Goal: Task Accomplishment & Management: Manage account settings

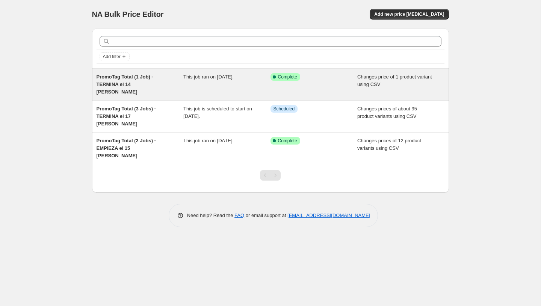
click at [357, 88] on div "Changes price of 1 product variant using CSV" at bounding box center [400, 84] width 87 height 23
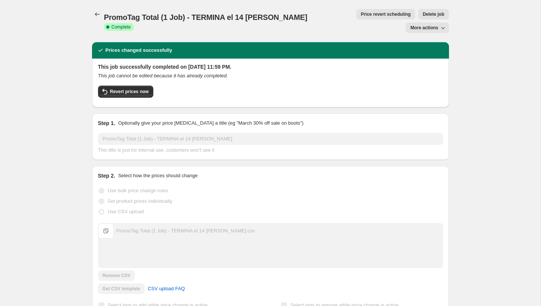
click at [429, 27] on span "More actions" at bounding box center [424, 28] width 28 height 6
click at [429, 9] on div "PromoTag Total (1 Job) - TERMINA el 14 de Agosto. This page is ready PromoTag T…" at bounding box center [270, 21] width 357 height 42
click at [431, 25] on span "More actions" at bounding box center [424, 28] width 28 height 6
click at [425, 60] on button "Delete job" at bounding box center [430, 55] width 45 height 12
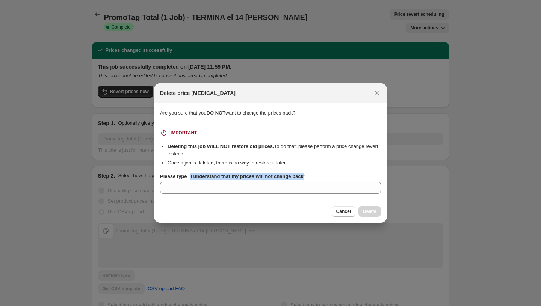
drag, startPoint x: 310, startPoint y: 178, endPoint x: 192, endPoint y: 178, distance: 117.6
click at [192, 178] on b "Please type "I understand that my prices will not change back"" at bounding box center [233, 177] width 146 height 6
copy b "I understand that my prices will not change back"
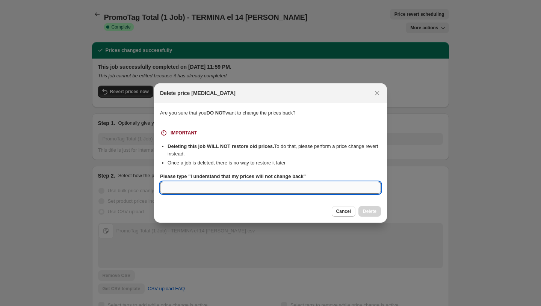
click at [192, 184] on input "Please type "I understand that my prices will not change back"" at bounding box center [270, 188] width 221 height 12
paste input "I understand that my prices will not change back"
type input "I understand that my prices will not change back"
click at [372, 211] on span "Delete" at bounding box center [370, 211] width 14 height 6
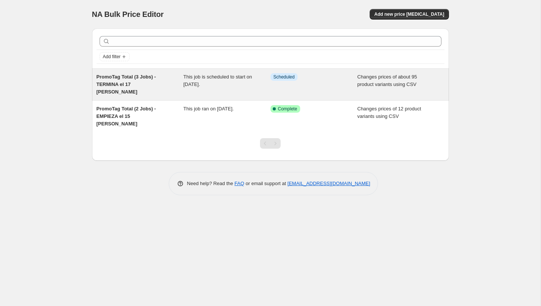
click at [359, 80] on div "Changes prices of about 95 product variants using CSV" at bounding box center [400, 84] width 87 height 23
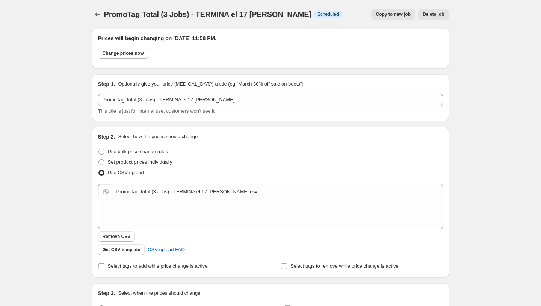
click at [434, 13] on span "Delete job" at bounding box center [433, 14] width 21 height 6
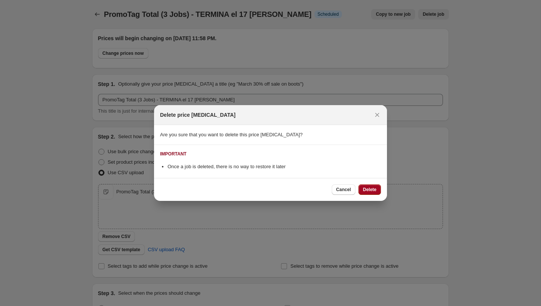
click at [368, 189] on span "Delete" at bounding box center [370, 190] width 14 height 6
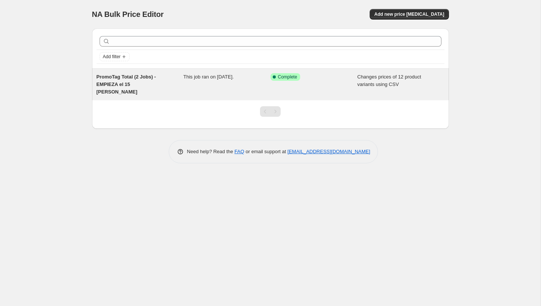
click at [395, 79] on span "Changes prices of 12 product variants using CSV" at bounding box center [389, 80] width 64 height 13
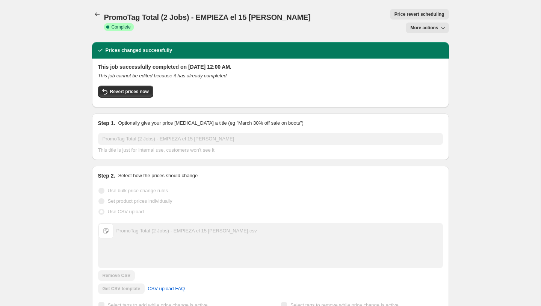
click at [428, 25] on span "More actions" at bounding box center [424, 28] width 28 height 6
click at [424, 56] on span "Delete job" at bounding box center [421, 56] width 22 height 6
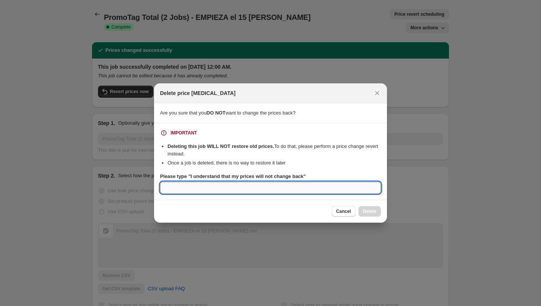
click at [316, 187] on input "Please type "I understand that my prices will not change back"" at bounding box center [270, 188] width 221 height 12
paste input "I understand that my prices will not change back"
type input "I understand that my prices will not change back"
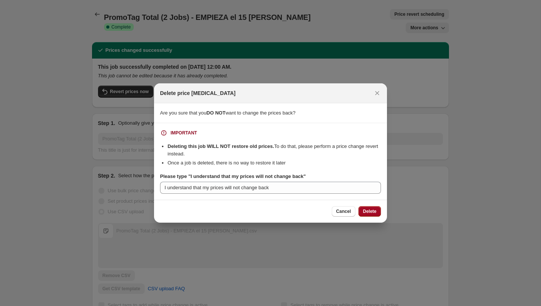
click at [363, 209] on span "Delete" at bounding box center [370, 211] width 14 height 6
